Goal: Information Seeking & Learning: Learn about a topic

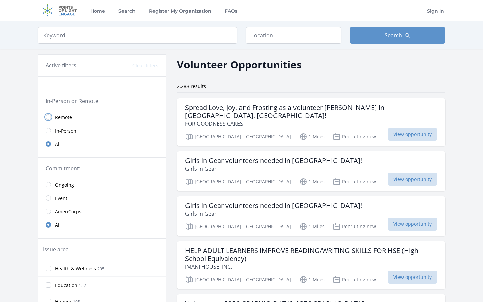
click at [50, 116] on input "radio" at bounding box center [48, 116] width 5 height 5
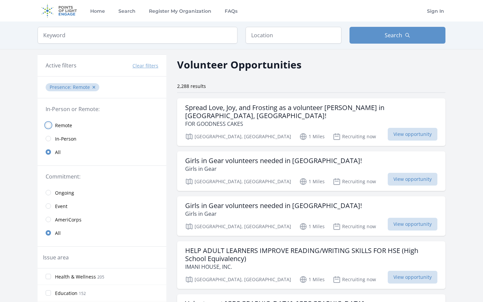
click at [49, 124] on input "radio" at bounding box center [48, 124] width 5 height 5
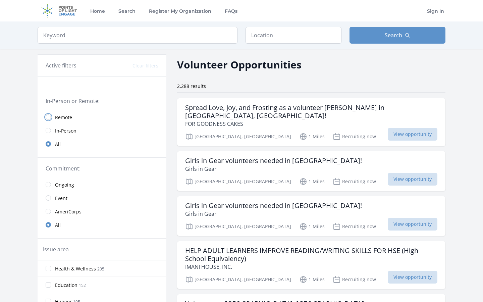
click at [48, 114] on input "radio" at bounding box center [48, 116] width 5 height 5
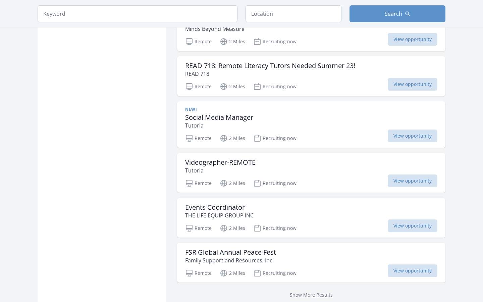
scroll to position [752, 0]
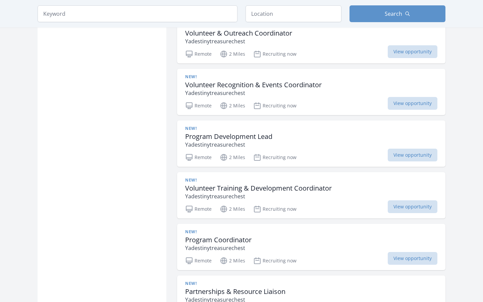
scroll to position [1260, 0]
